Goal: Browse casually: Explore the website without a specific task or goal

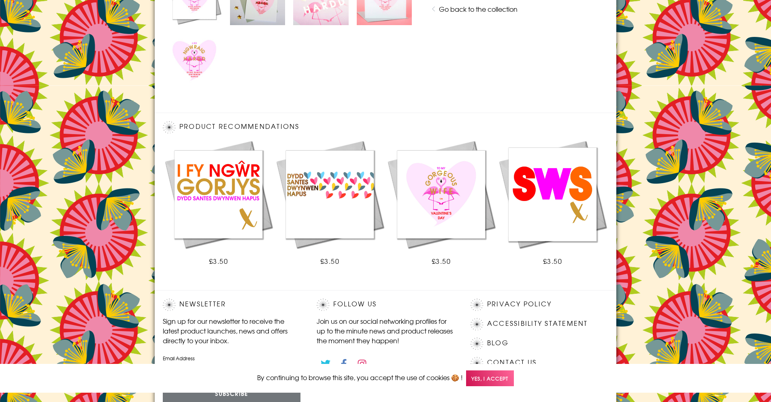
scroll to position [497, 0]
